Goal: Task Accomplishment & Management: Manage account settings

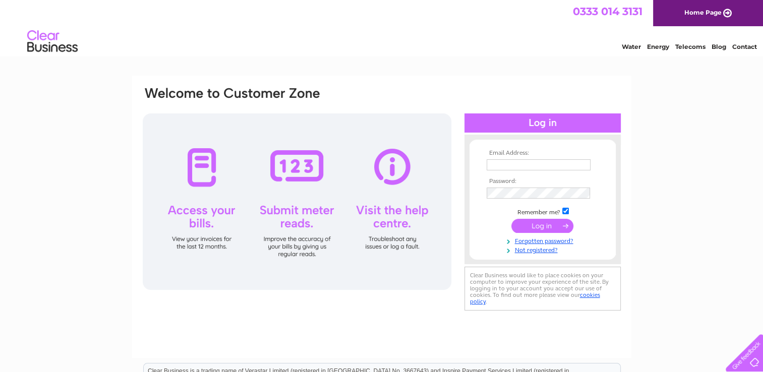
type input "info@playtowninverurie.com"
click at [537, 220] on input "submit" at bounding box center [543, 226] width 62 height 14
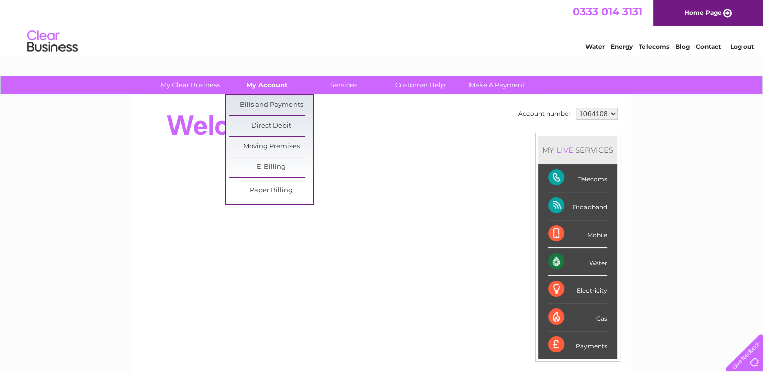
click at [264, 86] on link "My Account" at bounding box center [267, 85] width 83 height 19
click at [264, 104] on link "Bills and Payments" at bounding box center [271, 105] width 83 height 20
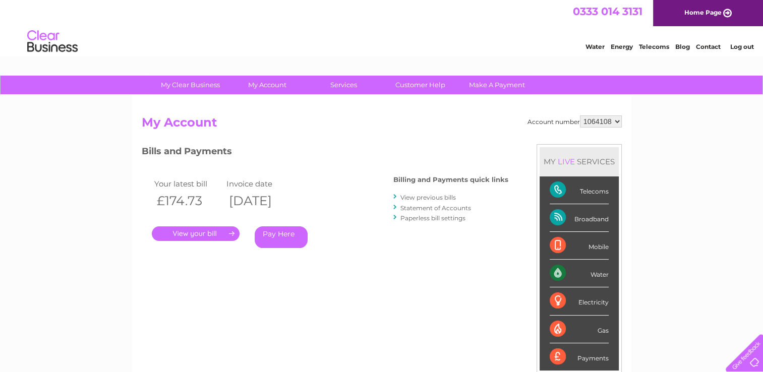
click at [222, 232] on link "." at bounding box center [196, 234] width 88 height 15
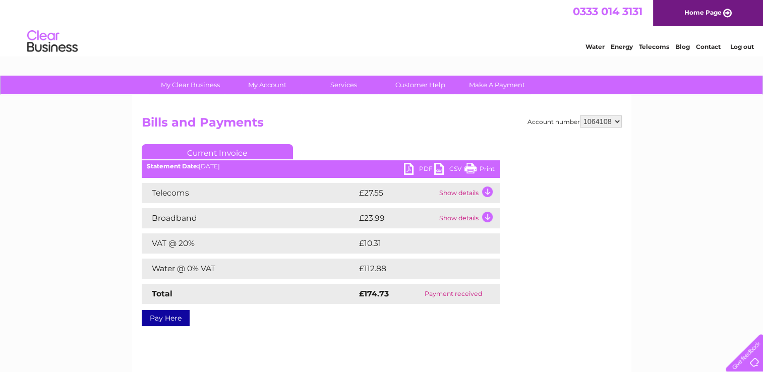
click at [416, 172] on link "PDF" at bounding box center [419, 170] width 30 height 15
